Goal: Information Seeking & Learning: Learn about a topic

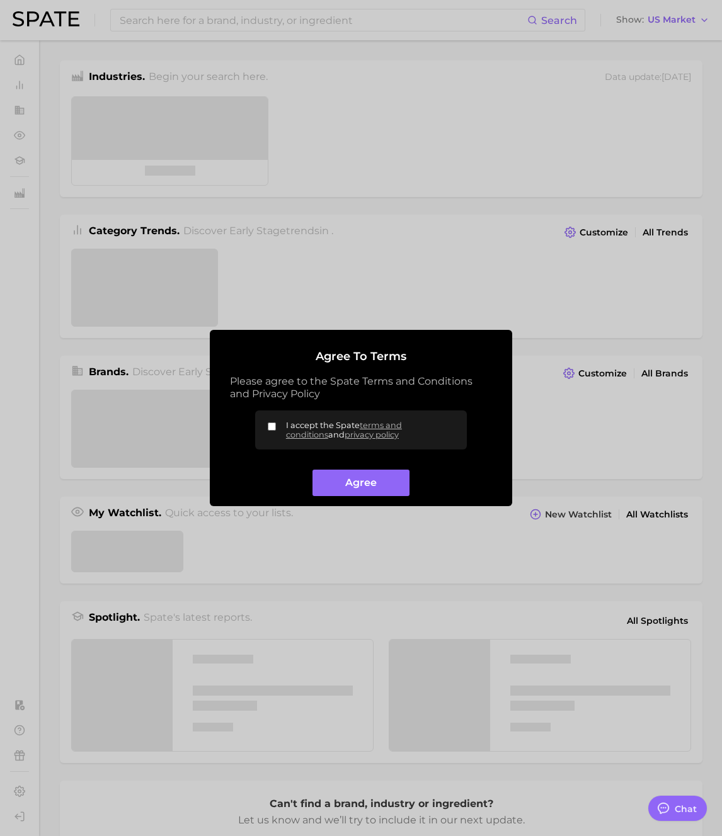
type textarea "x"
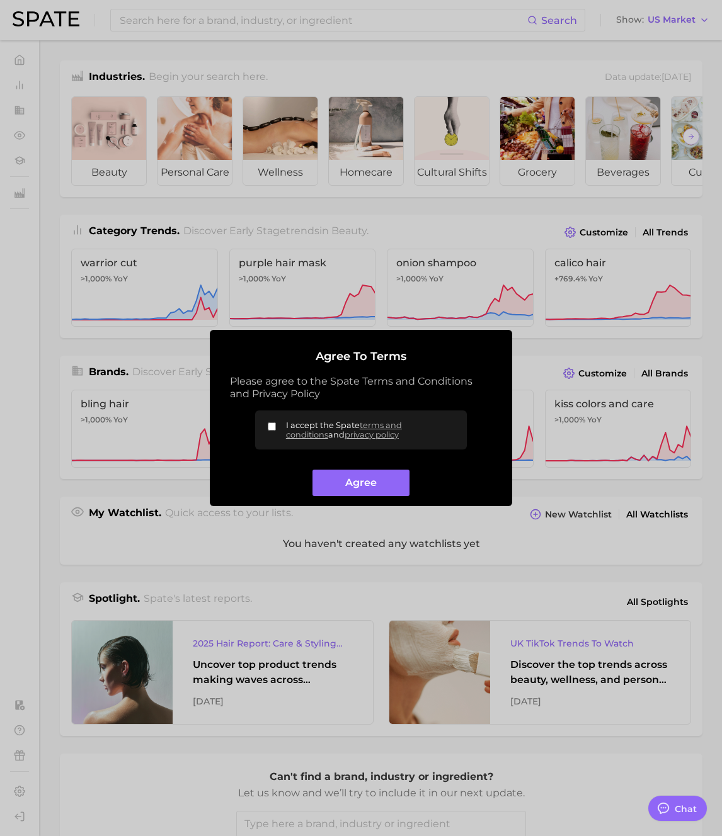
click at [278, 426] on label "I accept the Spate terms and conditions and privacy policy" at bounding box center [361, 430] width 212 height 39
click at [276, 426] on input "I accept the Spate terms and conditions and privacy policy" at bounding box center [272, 427] width 8 height 8
checkbox input "true"
click at [375, 483] on button "Agree" at bounding box center [360, 483] width 96 height 27
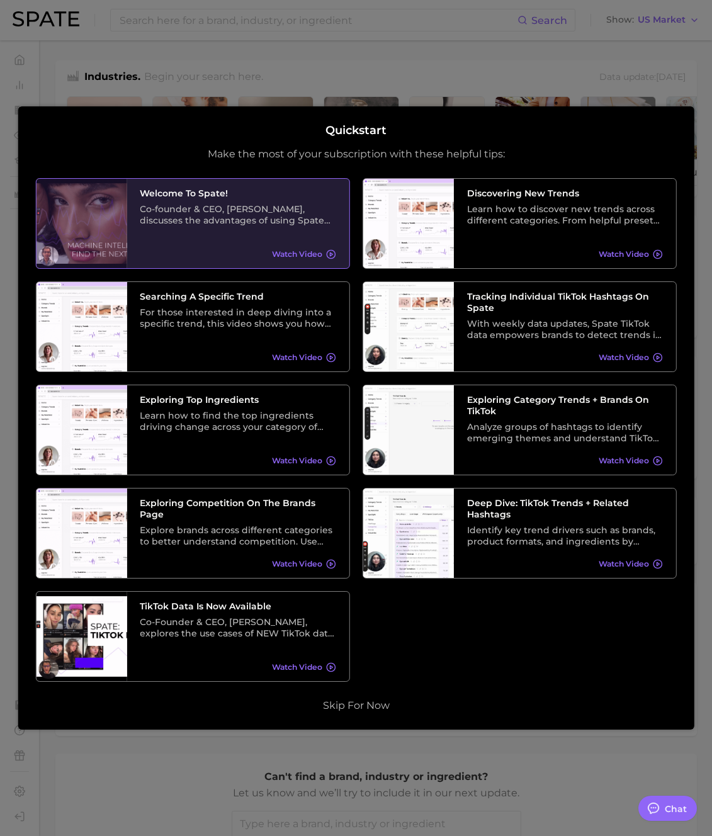
click at [111, 235] on div at bounding box center [81, 223] width 91 height 89
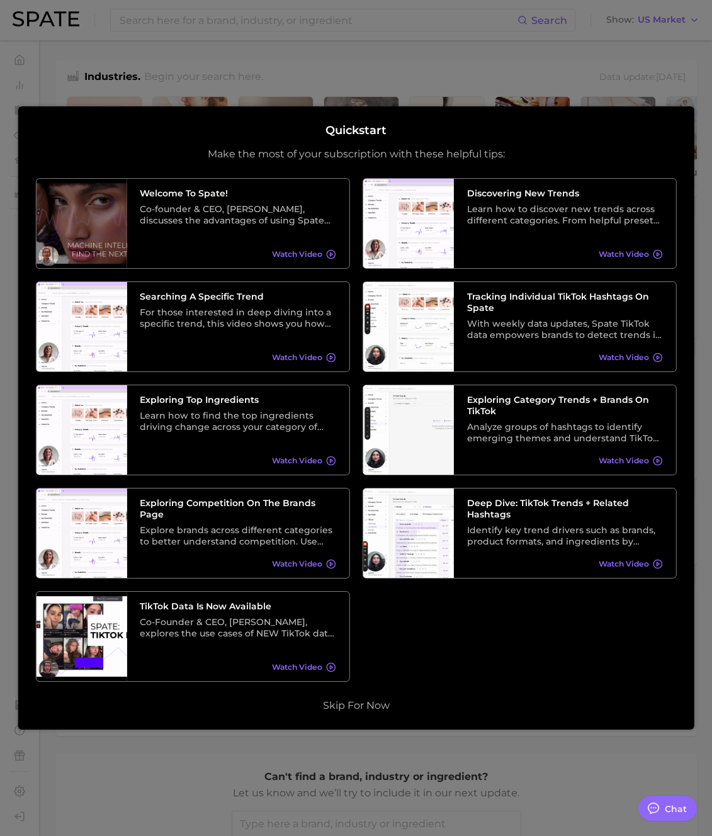
click at [533, 69] on div at bounding box center [356, 507] width 712 height 1014
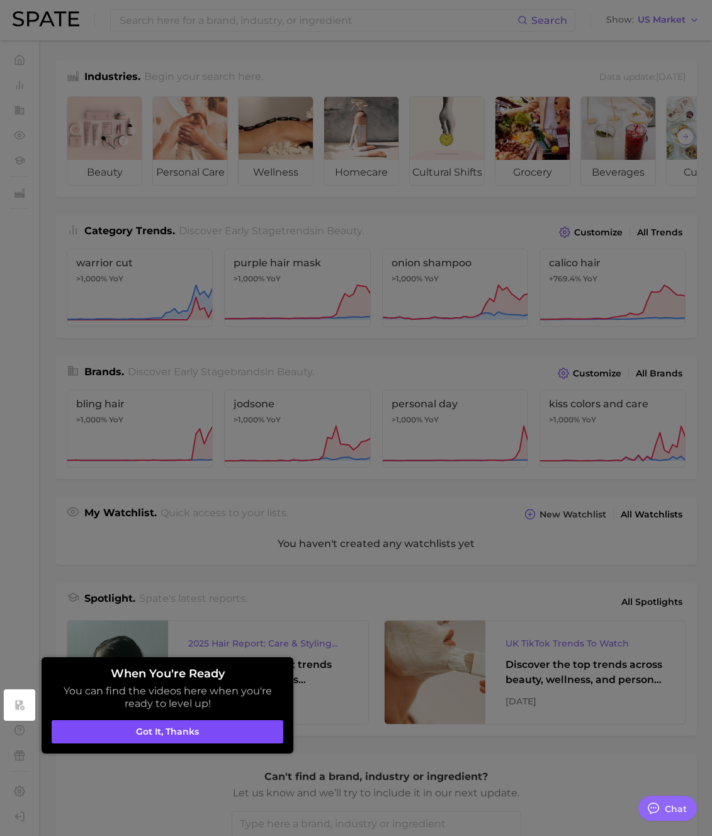
click at [223, 732] on button "Got it, thanks" at bounding box center [168, 732] width 232 height 24
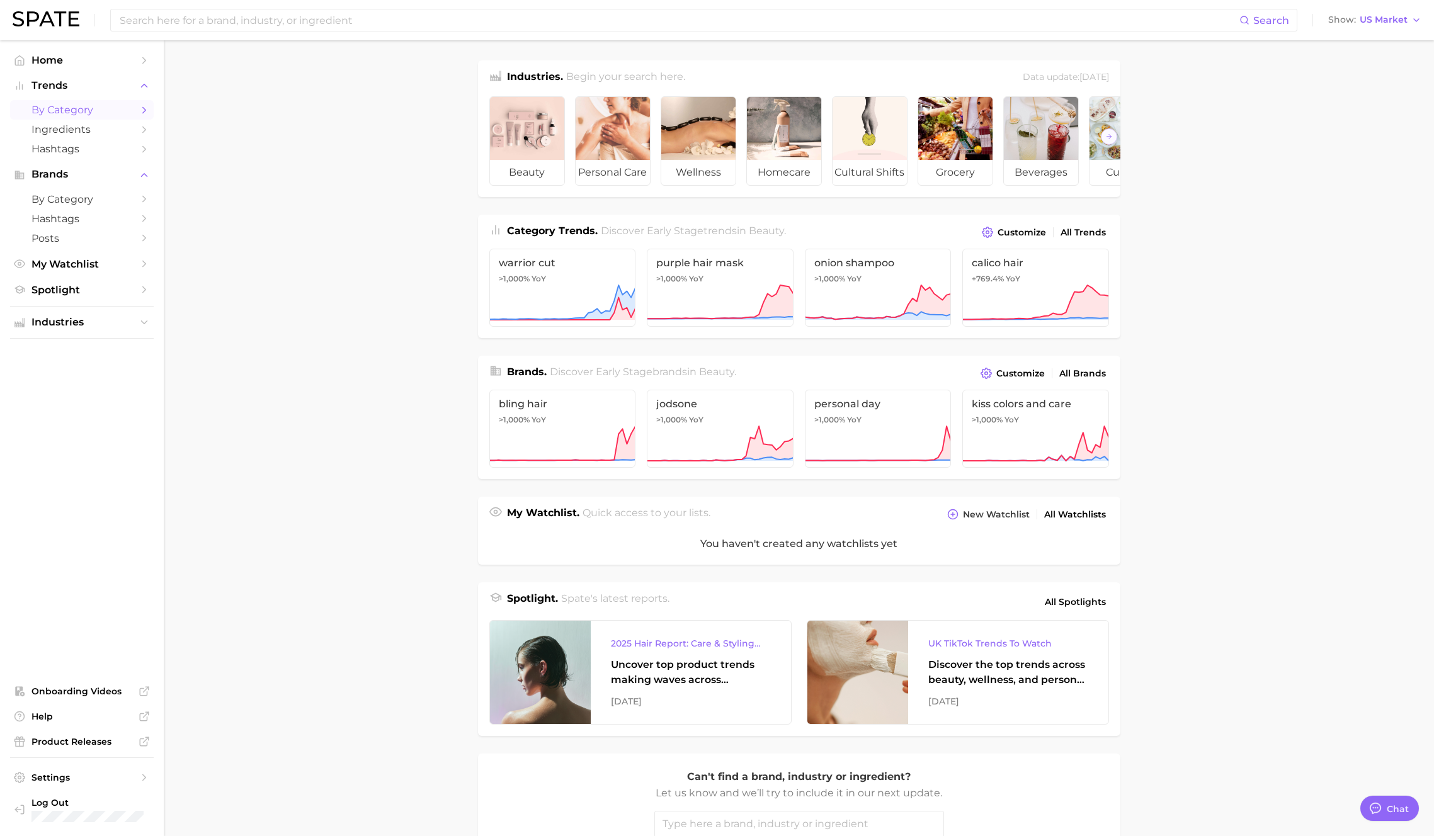
click at [52, 110] on span "by Category" at bounding box center [81, 110] width 101 height 12
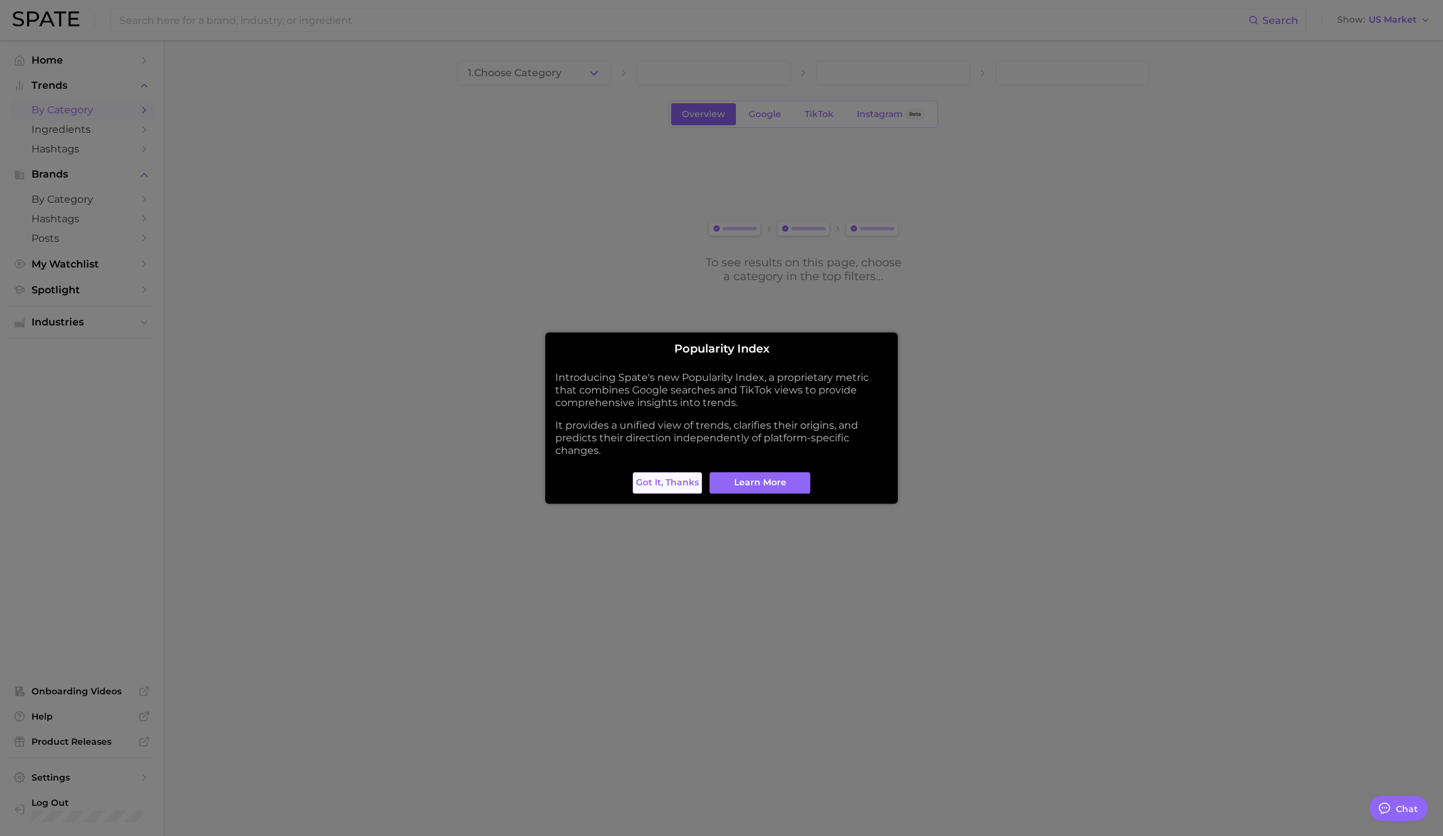
click at [671, 481] on span "Got it, thanks" at bounding box center [667, 482] width 63 height 11
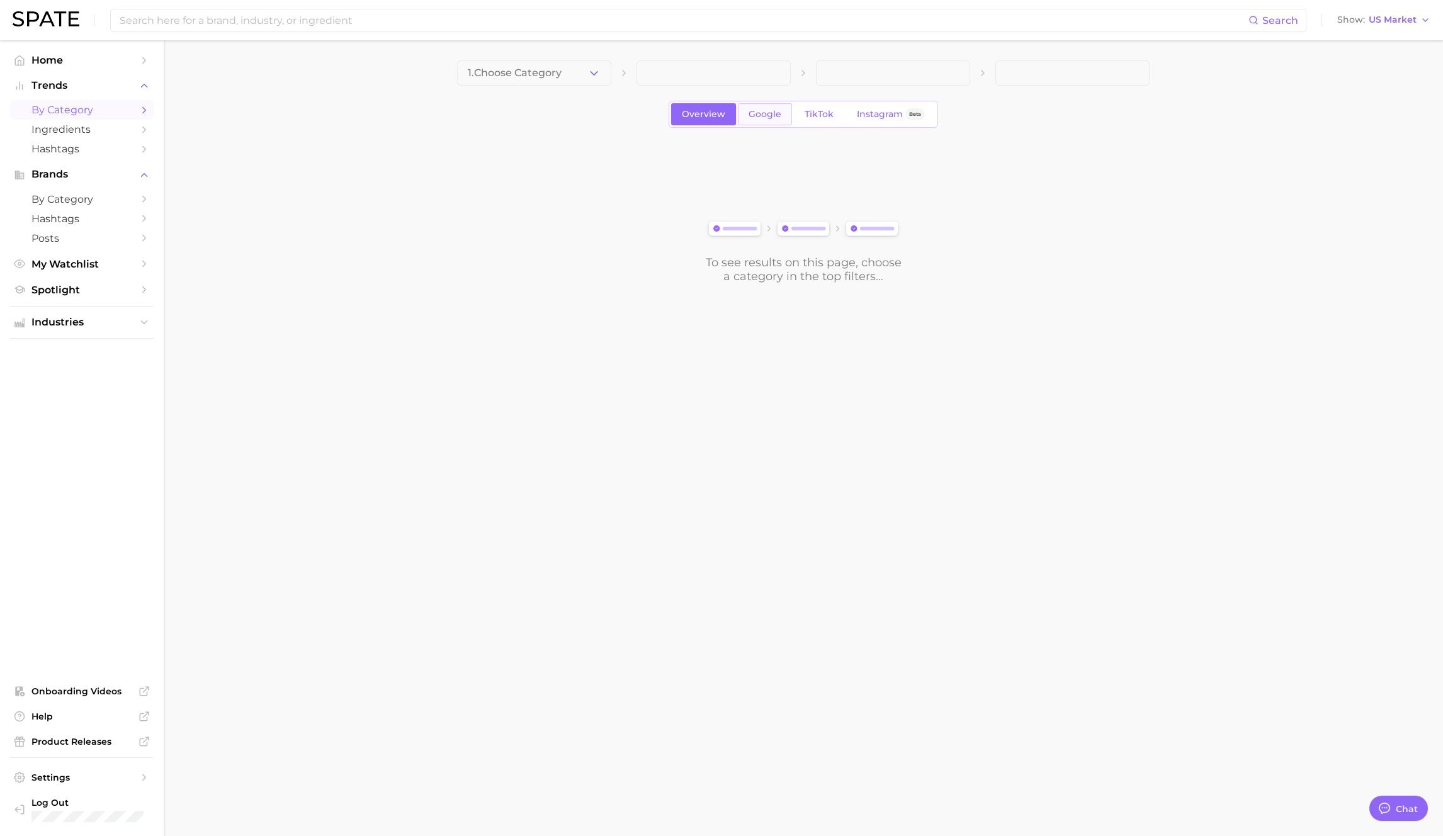
click at [721, 110] on span "Google" at bounding box center [765, 114] width 33 height 11
click at [721, 120] on link "TikTok" at bounding box center [819, 114] width 50 height 22
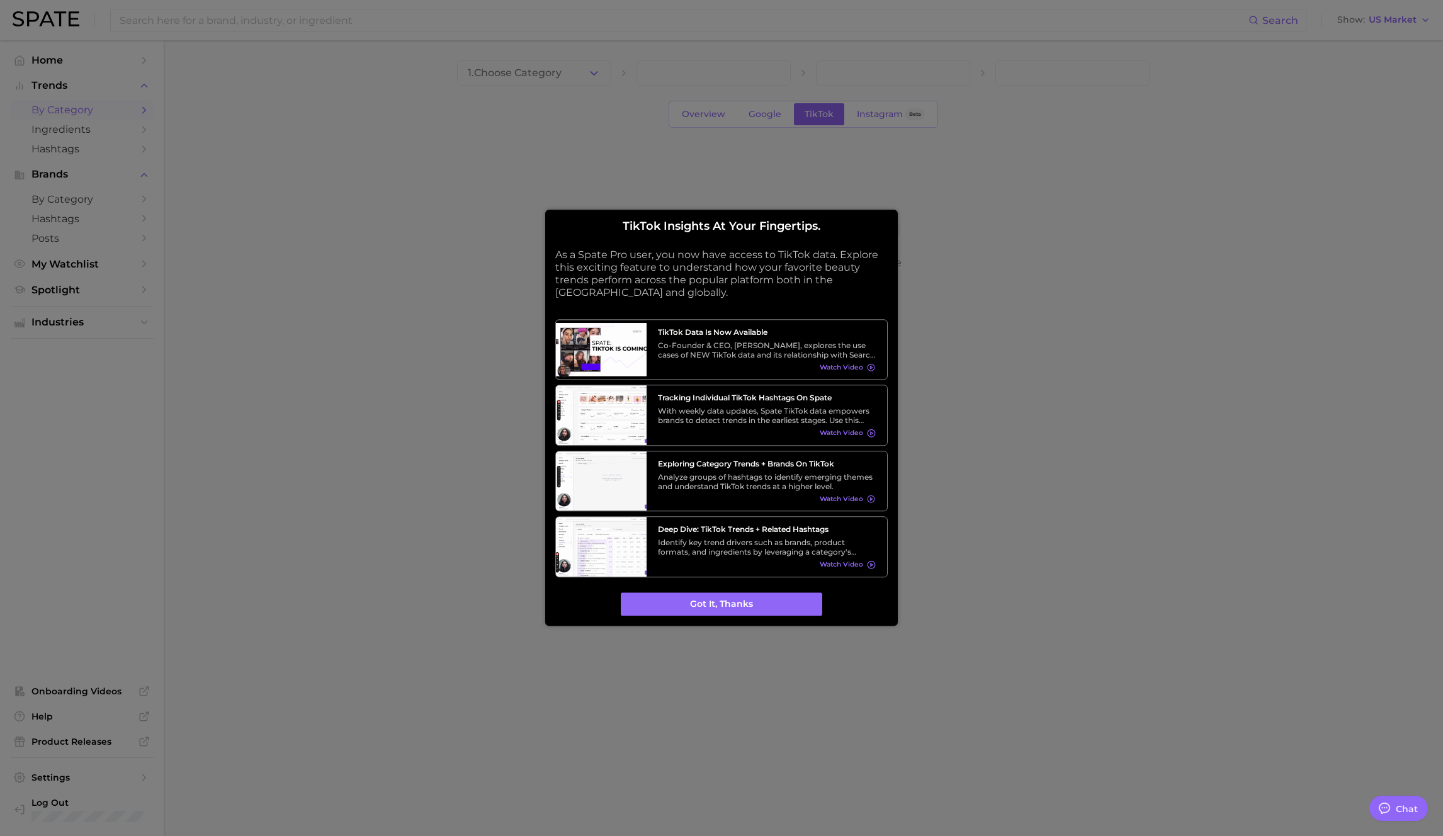
click at [721, 445] on div at bounding box center [721, 418] width 1443 height 836
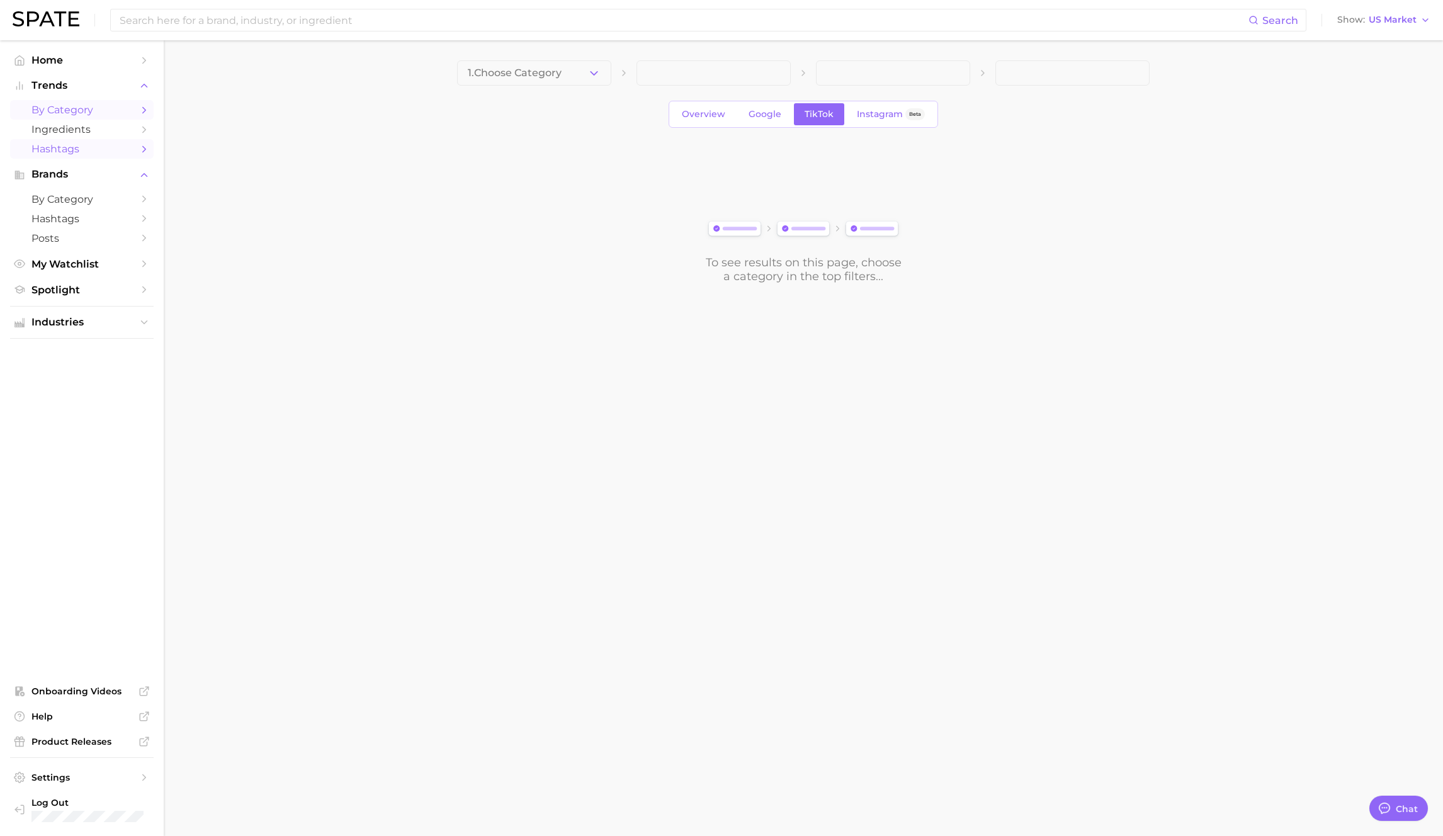
click at [139, 151] on icon "Sidebar" at bounding box center [144, 149] width 11 height 11
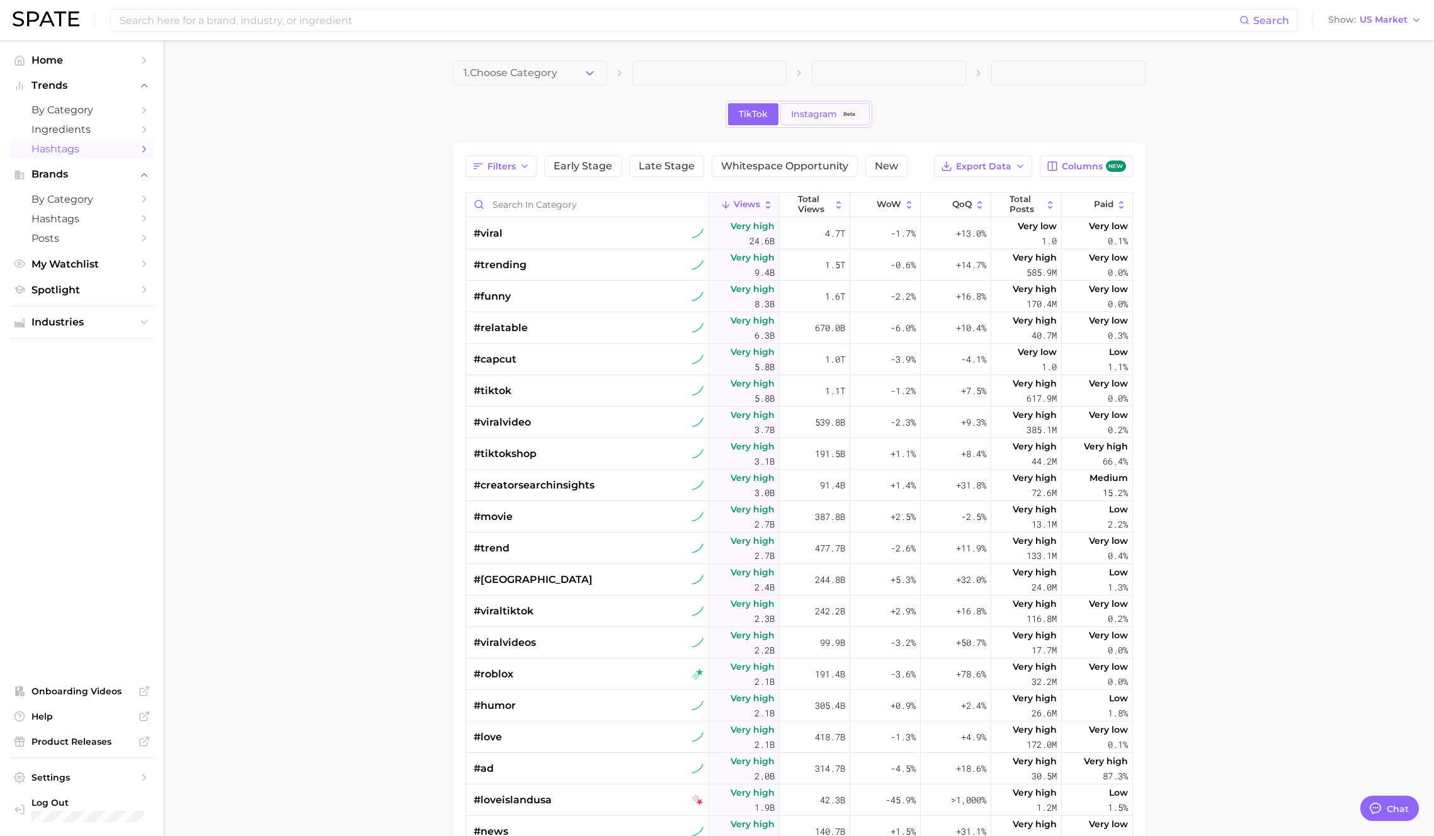
click at [721, 114] on span "Instagram" at bounding box center [814, 114] width 46 height 11
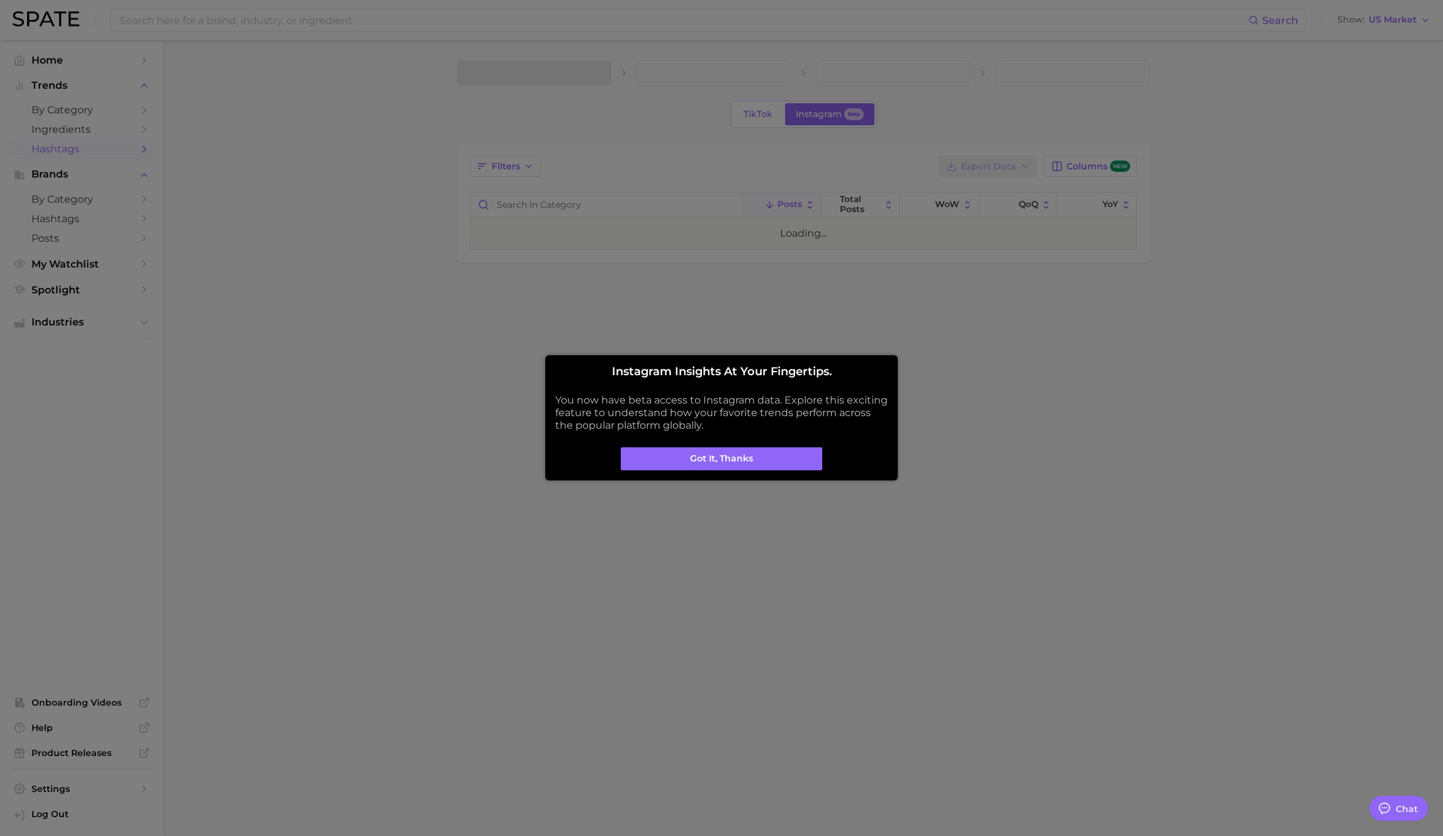
click at [721, 114] on div at bounding box center [721, 418] width 1443 height 836
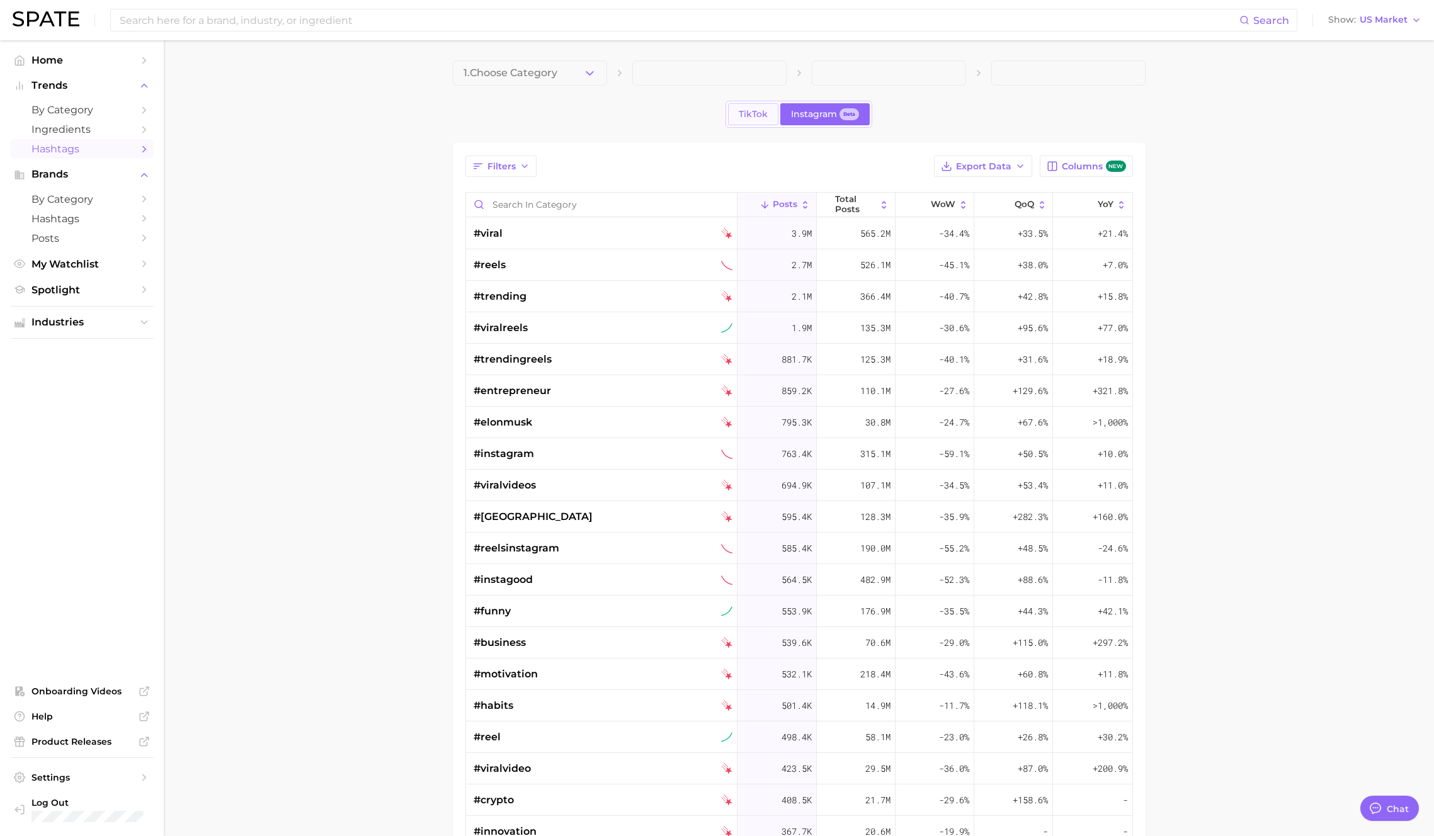
click at [721, 113] on span "TikTok" at bounding box center [753, 114] width 29 height 11
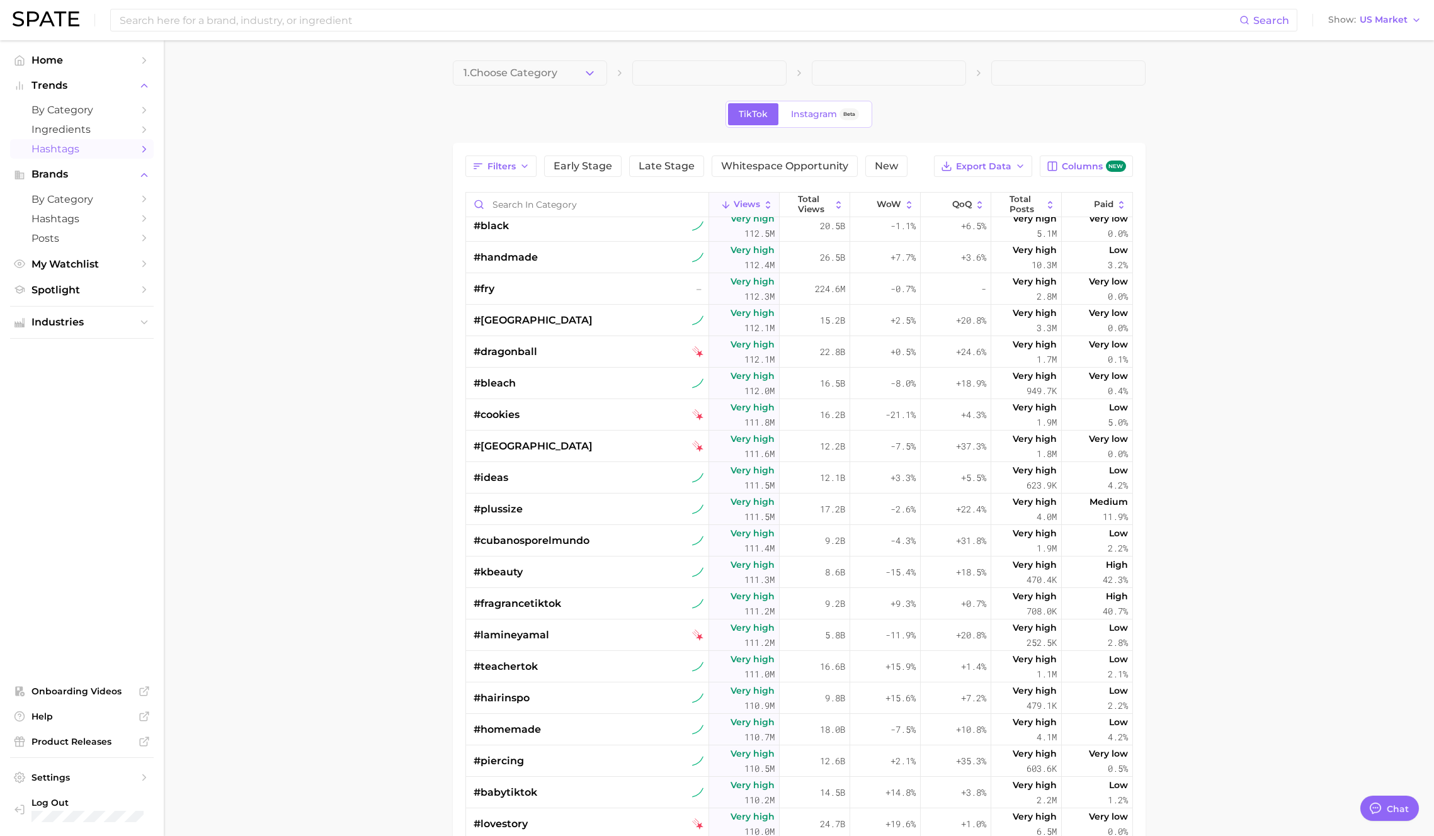
type textarea "x"
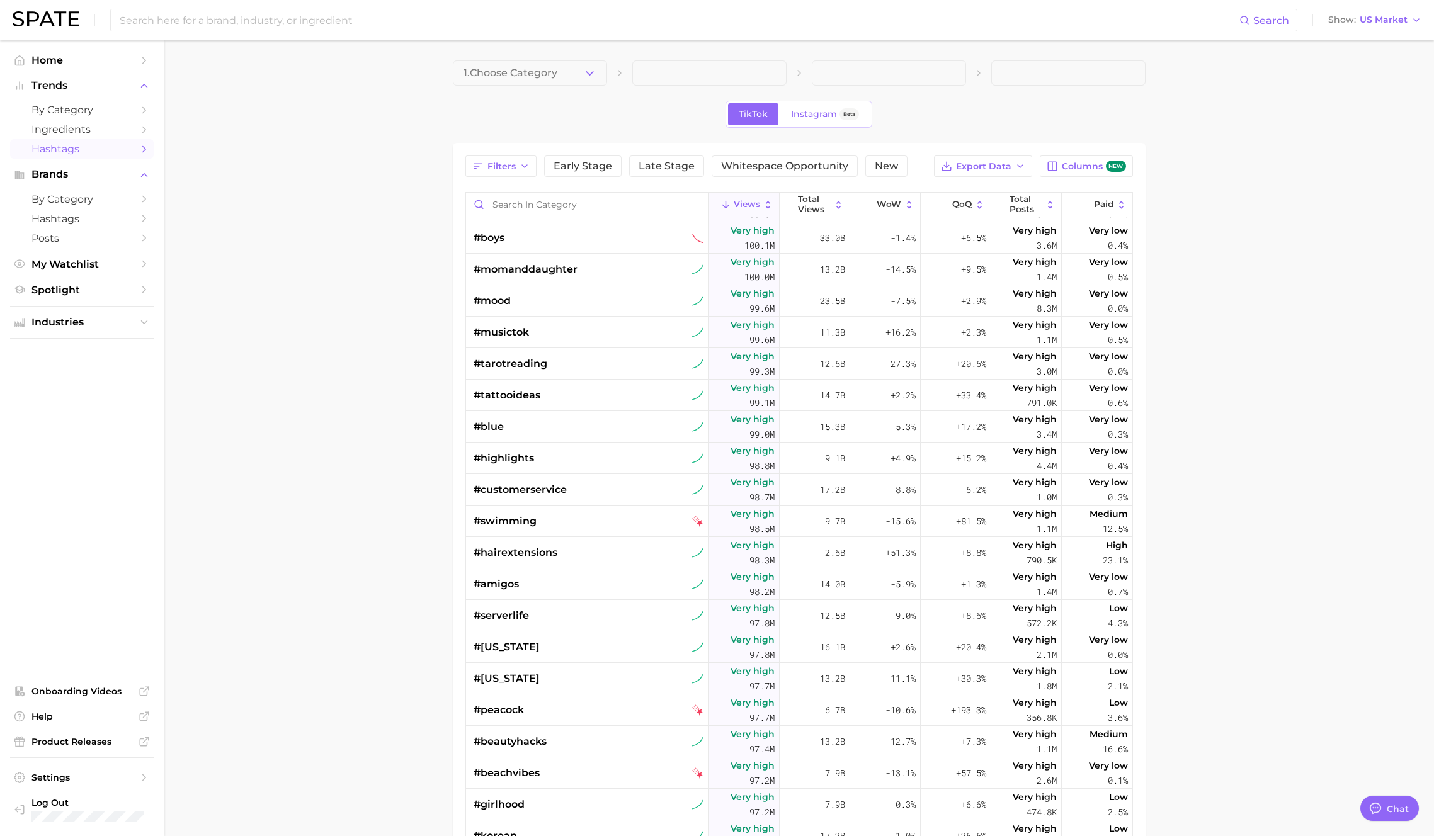
scroll to position [21745, 0]
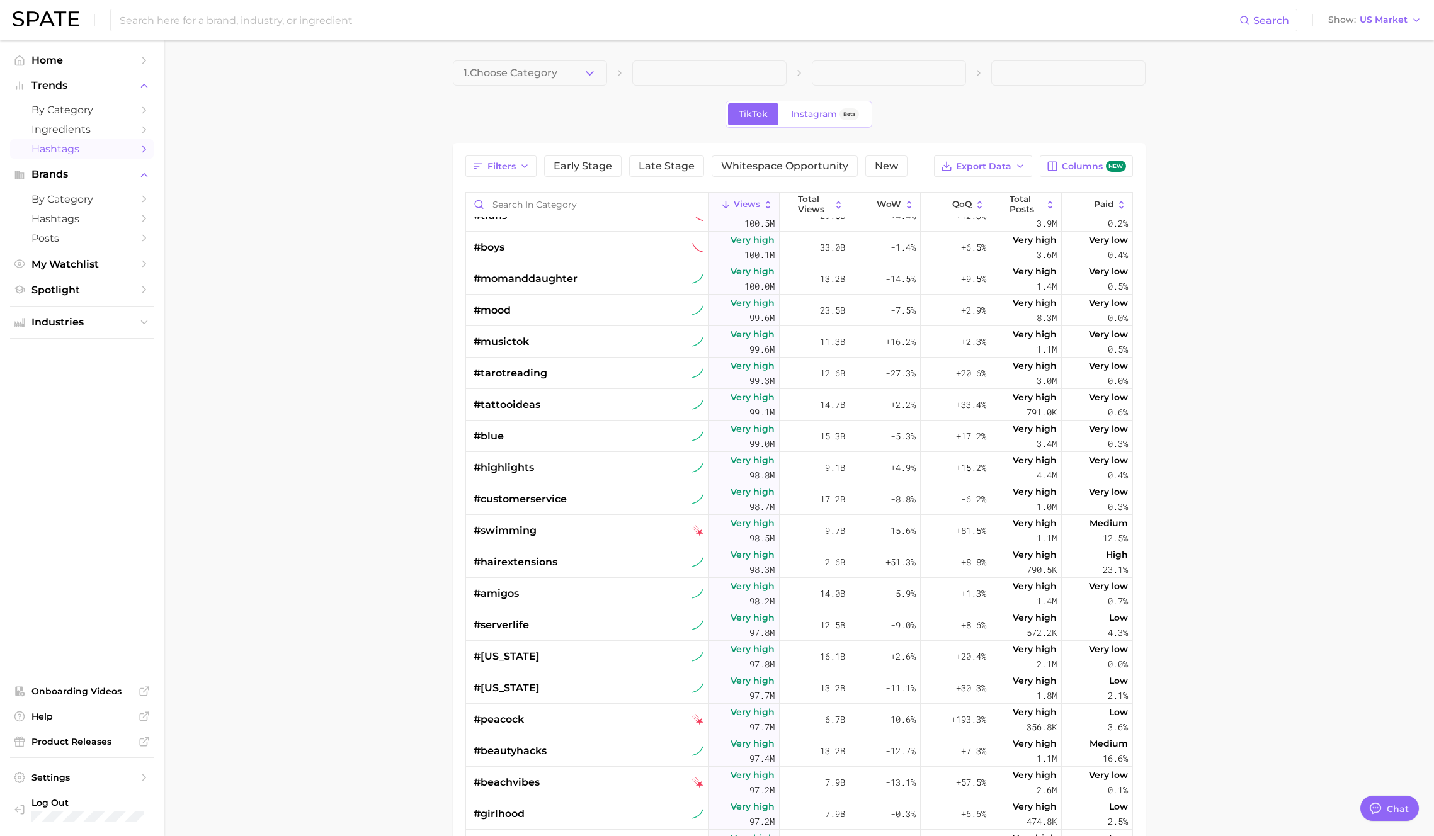
click at [324, 551] on main "1. Choose Category TikTok Instagram Beta Filters Early Stage Late Stage Whitesp…" at bounding box center [799, 572] width 1270 height 1064
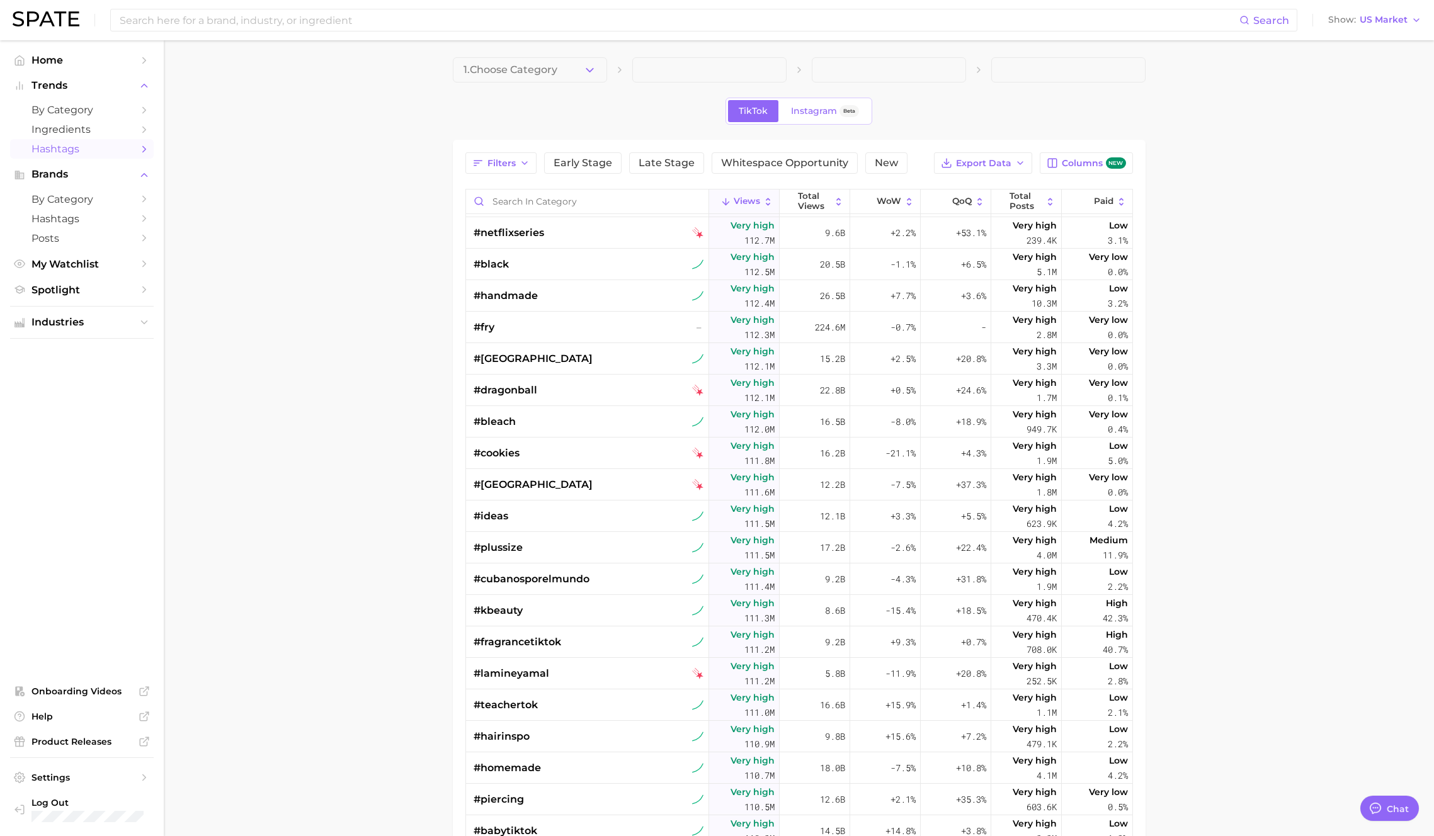
scroll to position [0, 0]
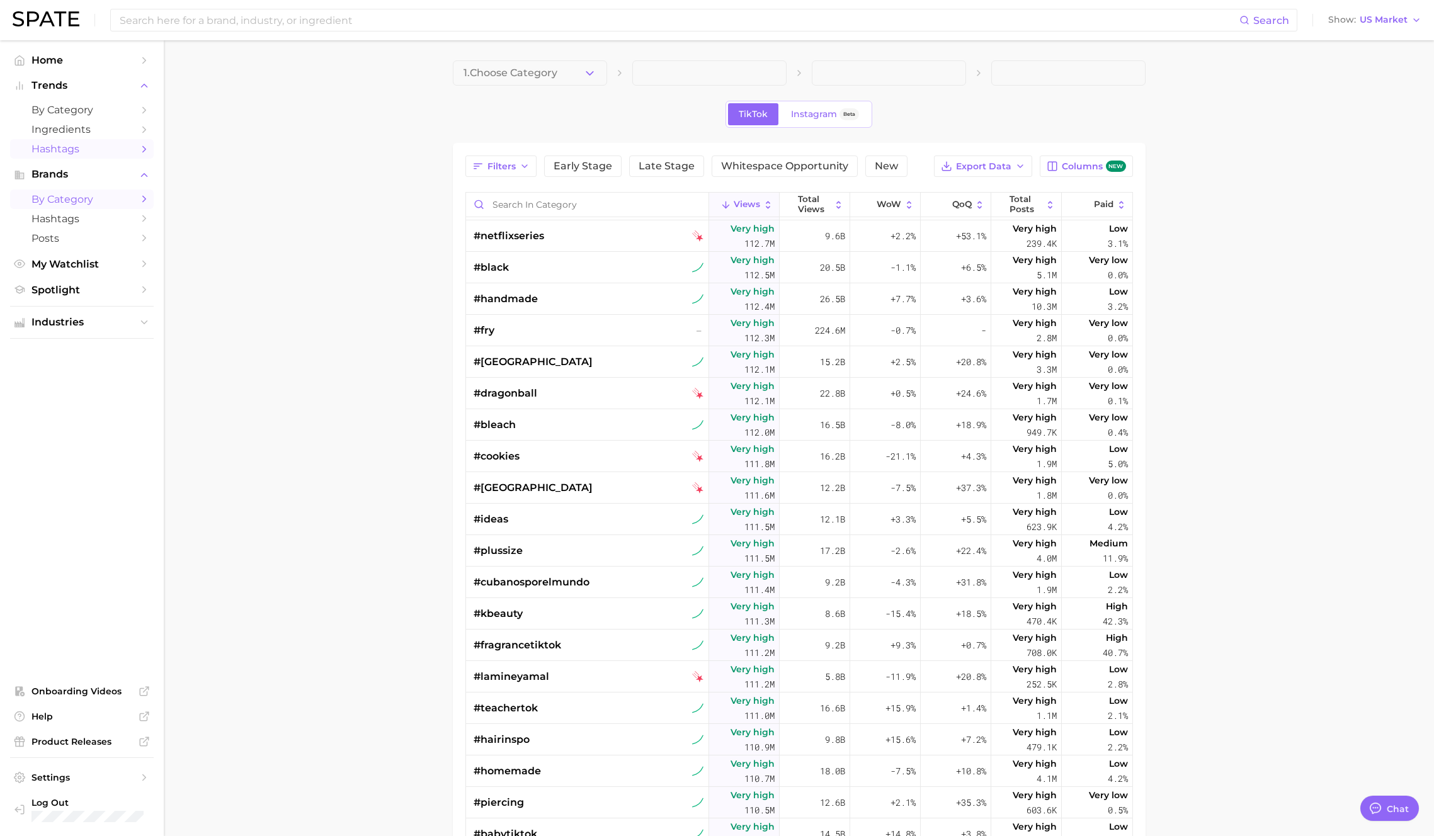
click at [101, 205] on link "by Category" at bounding box center [82, 200] width 144 height 20
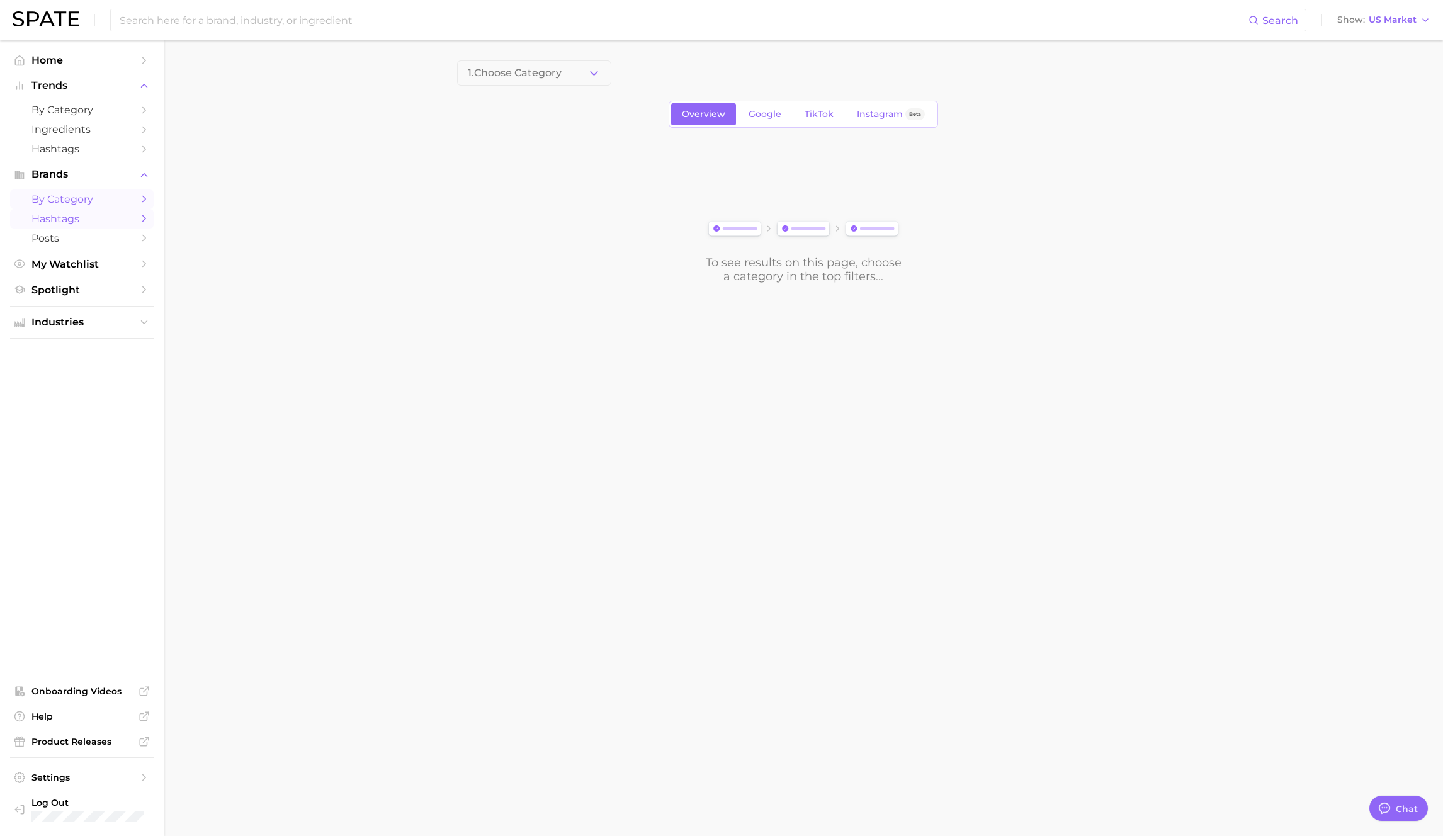
click at [80, 221] on span "Hashtags" at bounding box center [81, 219] width 101 height 12
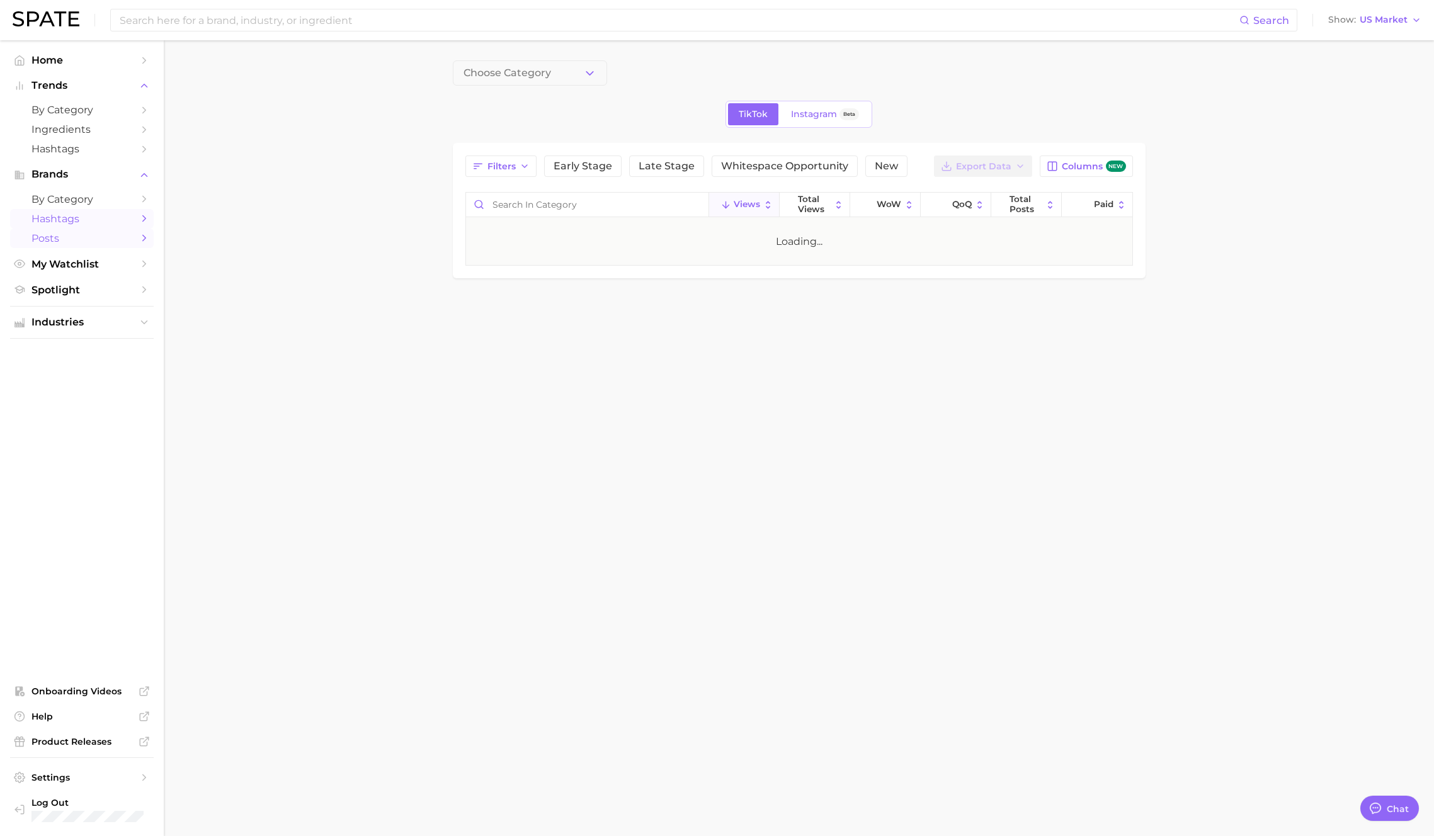
click at [60, 237] on span "Posts" at bounding box center [81, 238] width 101 height 12
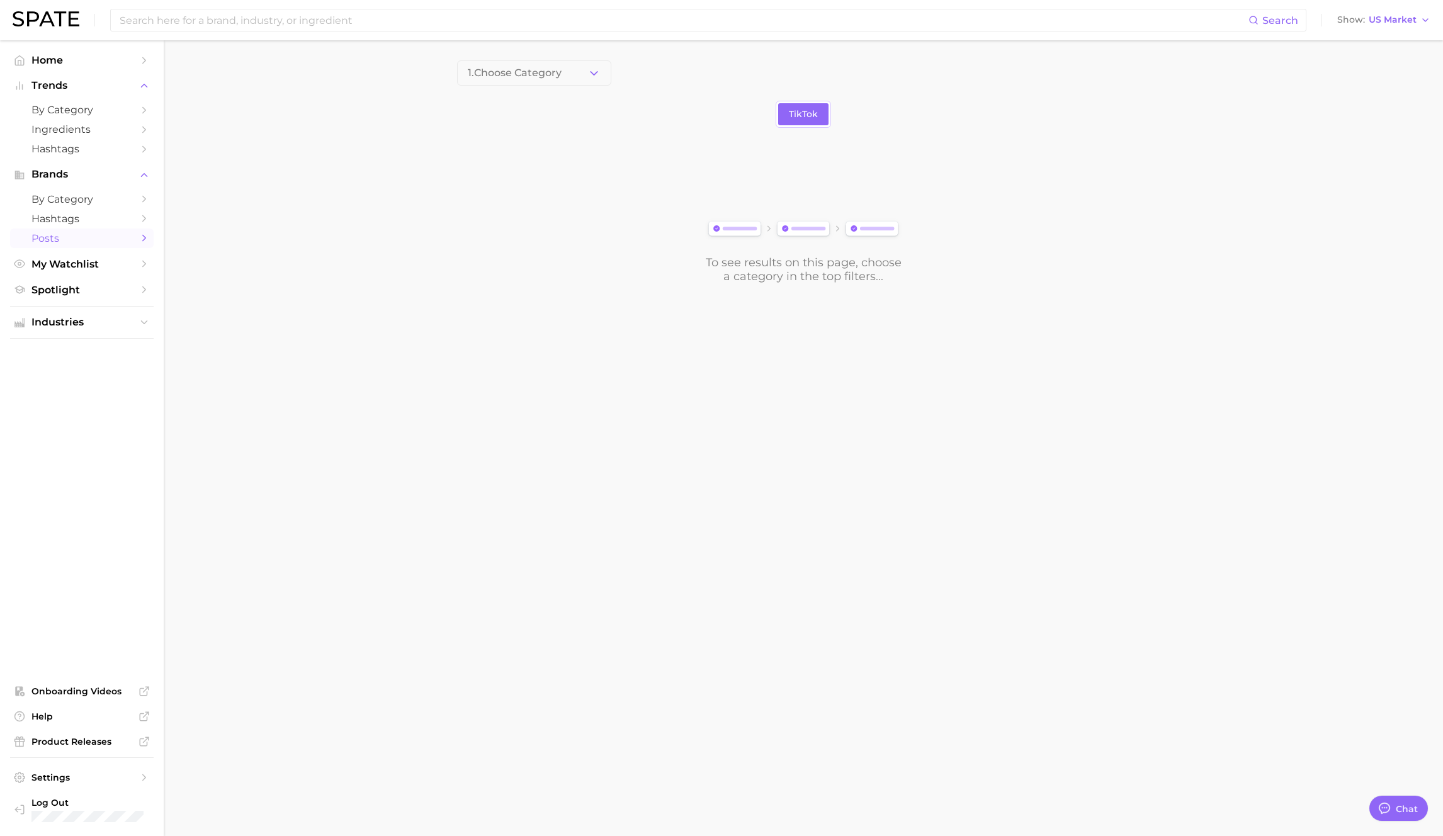
click at [555, 76] on span "1. Choose Category" at bounding box center [515, 72] width 94 height 11
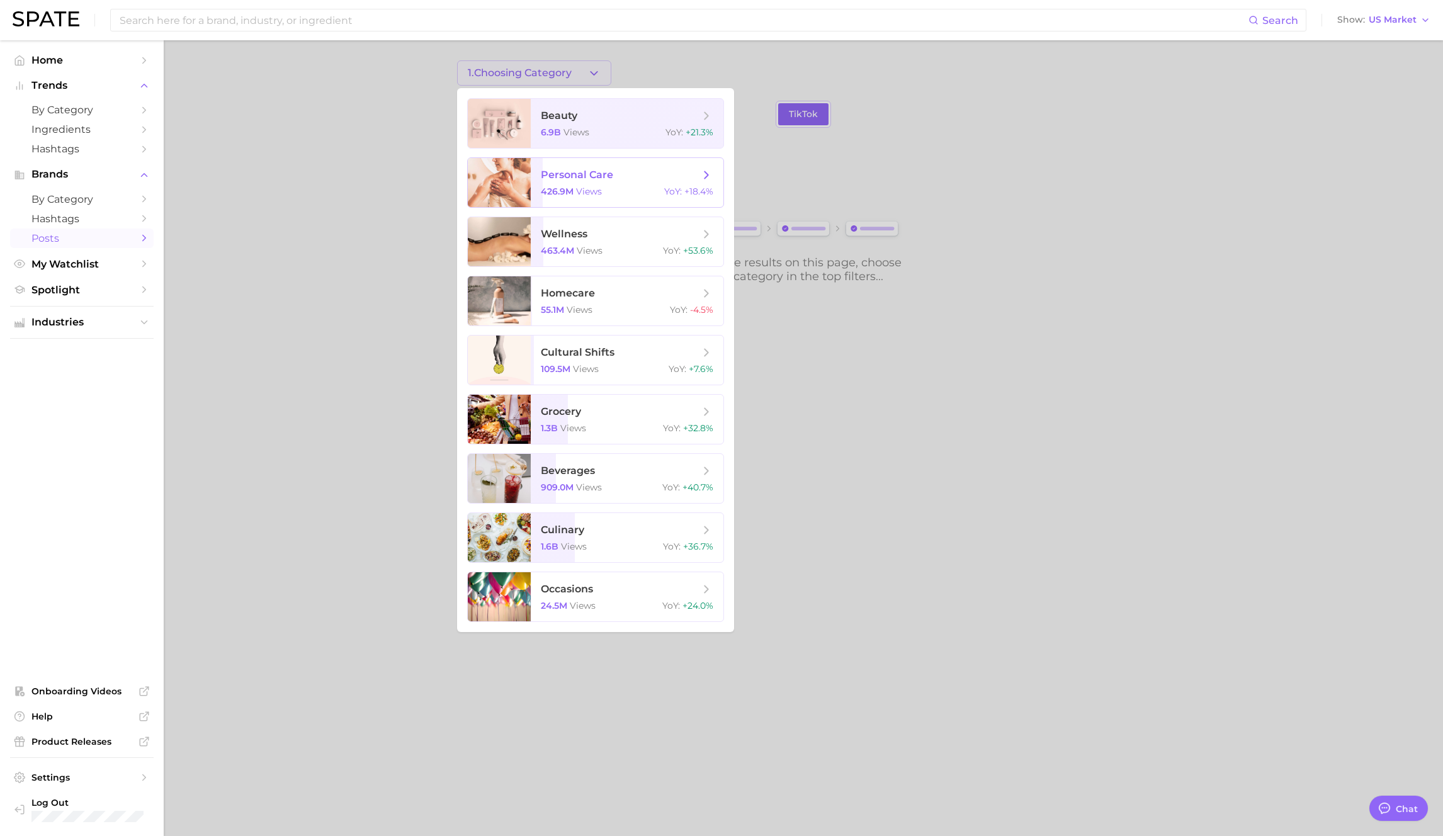
click at [603, 199] on span "personal care 426.9m views YoY : +18.4%" at bounding box center [627, 182] width 193 height 49
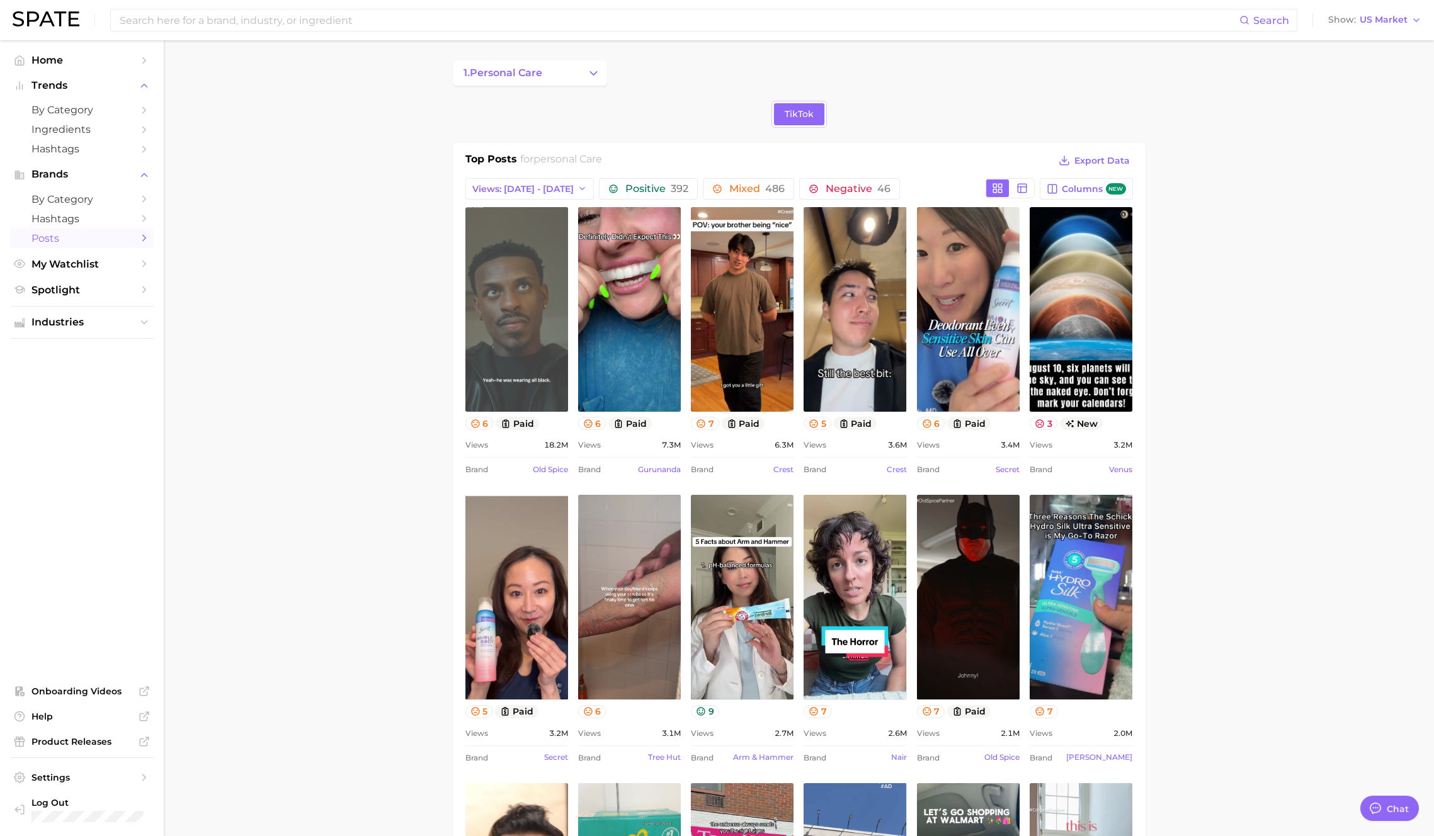
click at [489, 301] on link "view post on TikTok" at bounding box center [516, 309] width 103 height 205
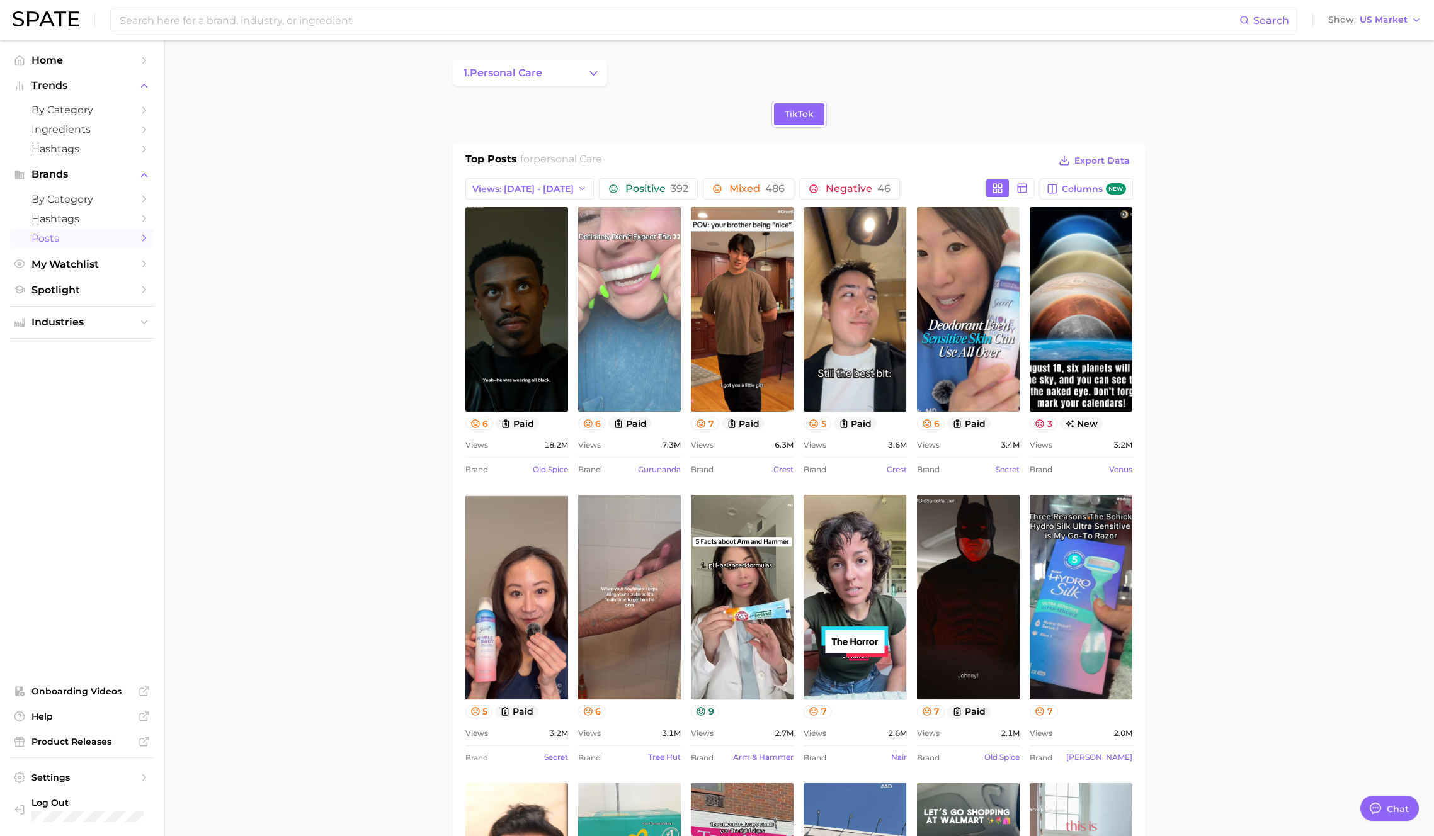
click at [647, 310] on link "view post on TikTok" at bounding box center [629, 309] width 103 height 205
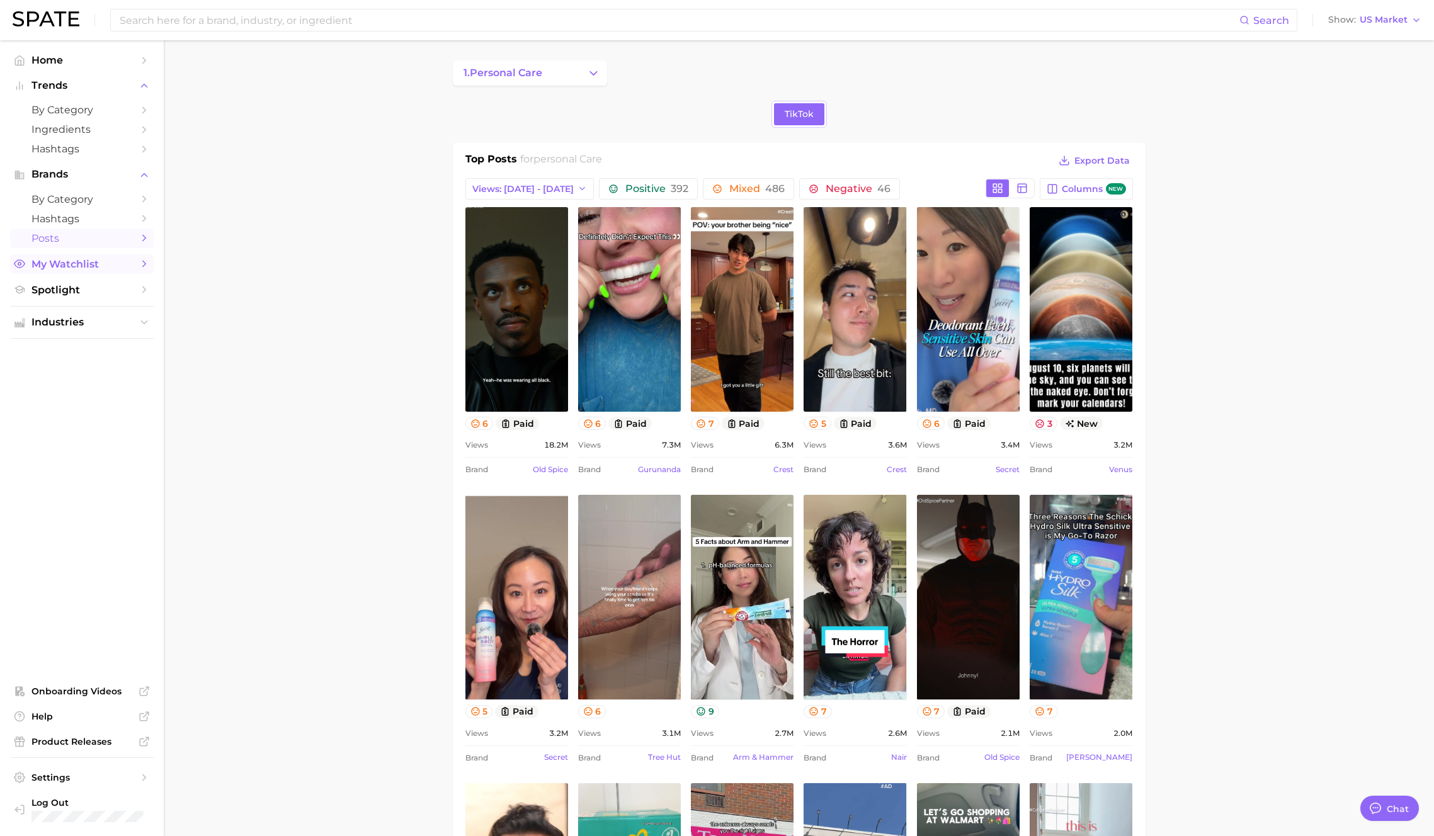
click at [100, 262] on span "My Watchlist" at bounding box center [81, 264] width 101 height 12
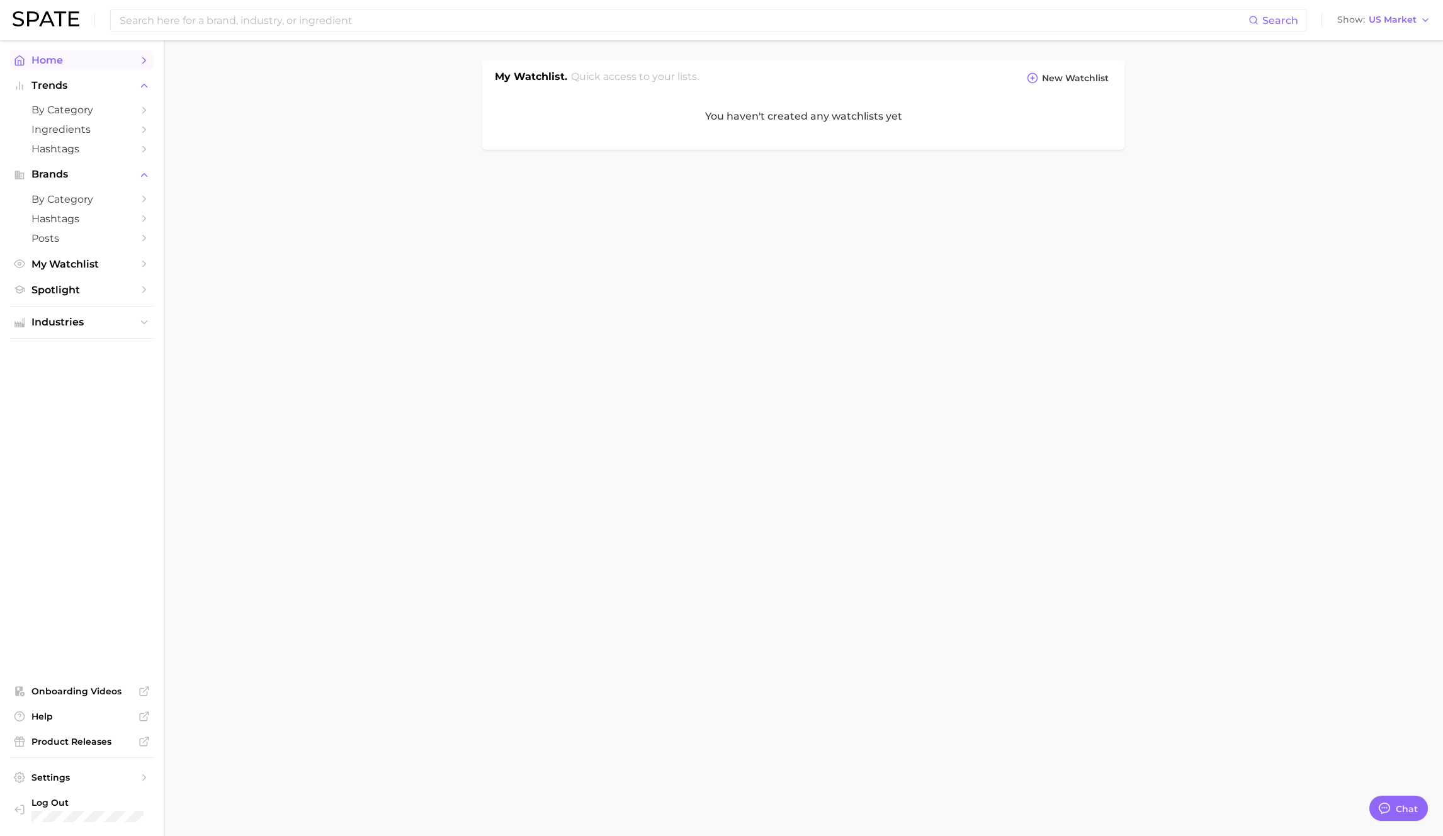
click at [82, 65] on span "Home" at bounding box center [81, 60] width 101 height 12
